Goal: Task Accomplishment & Management: Manage account settings

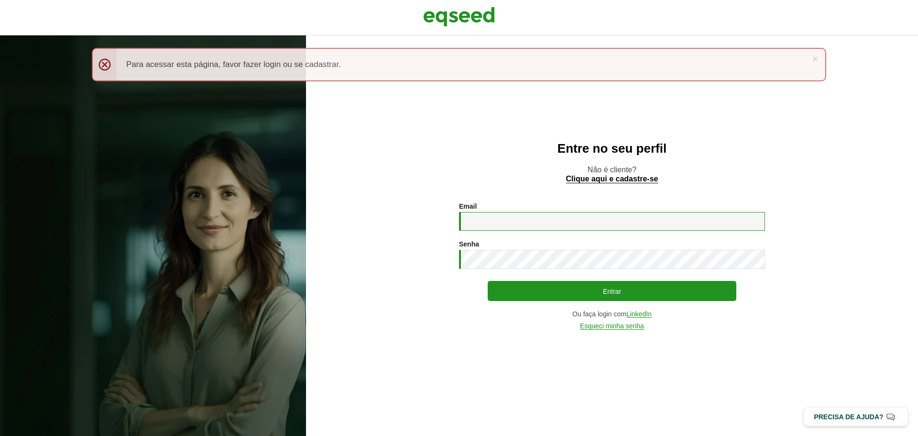
drag, startPoint x: 0, startPoint y: 0, endPoint x: 506, endPoint y: 218, distance: 550.8
click at [505, 218] on input "Email *" at bounding box center [612, 221] width 306 height 19
click at [527, 229] on div "Email * Digite seu endereço de e-mail. Senha * Digite a senha que será usada em…" at bounding box center [612, 265] width 306 height 127
click at [519, 221] on input "Email *" at bounding box center [612, 221] width 306 height 19
type input "**********"
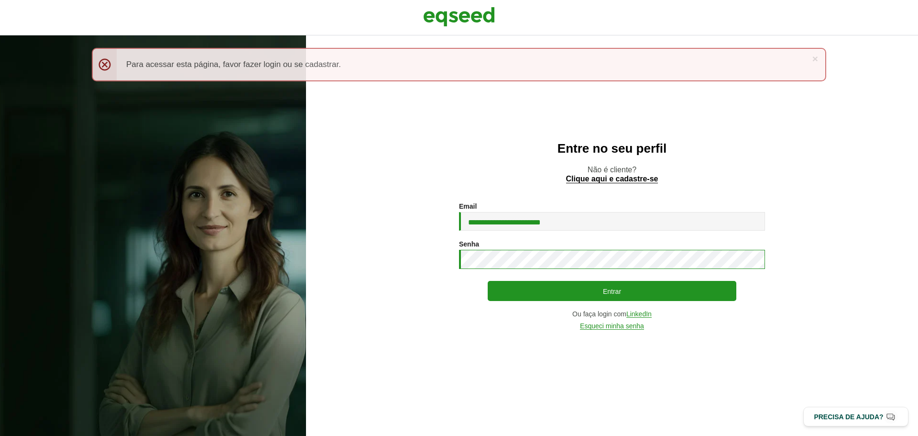
click at [488, 281] on button "Entrar" at bounding box center [612, 291] width 249 height 20
